Goal: Task Accomplishment & Management: Manage account settings

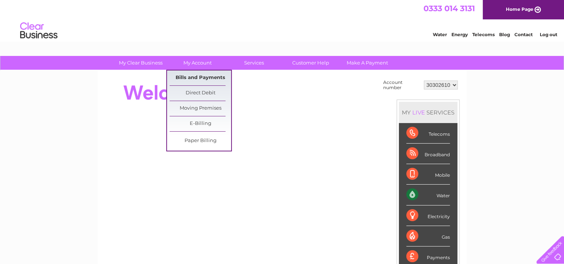
click at [196, 74] on link "Bills and Payments" at bounding box center [199, 77] width 61 height 15
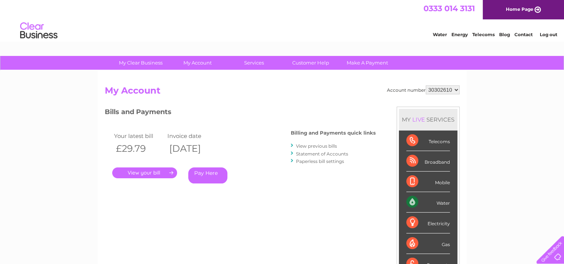
click at [154, 172] on link "." at bounding box center [144, 172] width 65 height 11
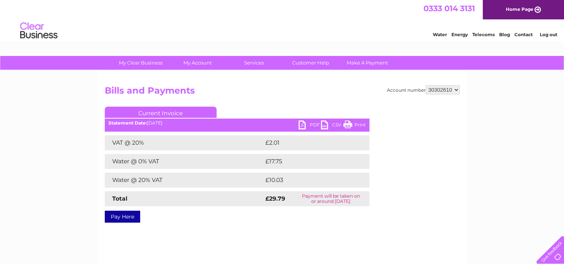
click at [300, 124] on link "PDF" at bounding box center [309, 125] width 22 height 11
click at [164, 29] on div "Water Energy Telecoms Blog Contact Log out" at bounding box center [282, 31] width 564 height 24
